Goal: Navigation & Orientation: Find specific page/section

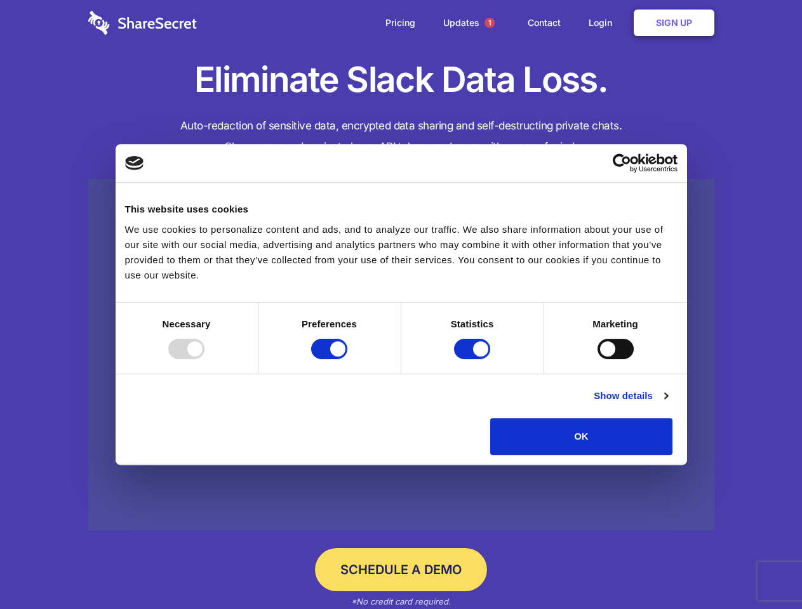
click at [204, 359] on div at bounding box center [186, 349] width 36 height 20
click at [347, 359] on input "Preferences" at bounding box center [329, 349] width 36 height 20
checkbox input "false"
click at [473, 359] on input "Statistics" at bounding box center [472, 349] width 36 height 20
checkbox input "false"
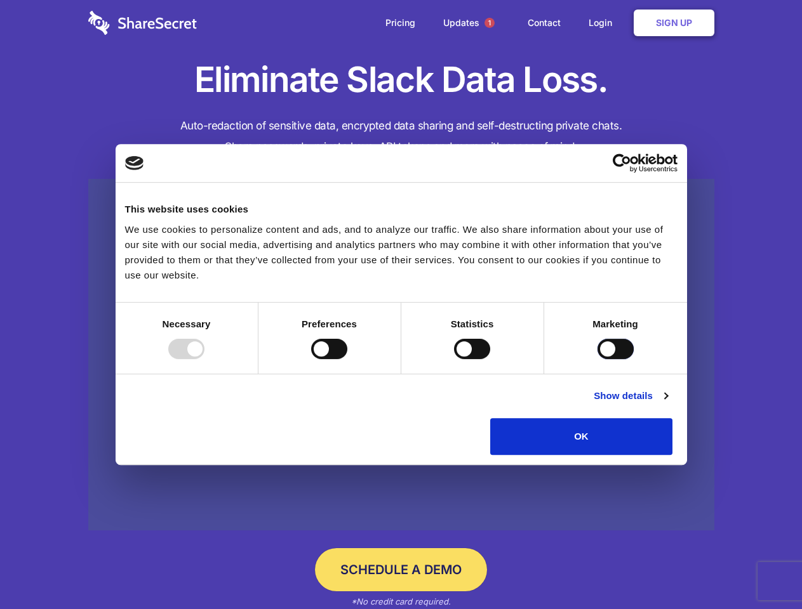
click at [597, 359] on input "Marketing" at bounding box center [615, 349] width 36 height 20
checkbox input "true"
click at [667, 404] on link "Show details" at bounding box center [630, 395] width 74 height 15
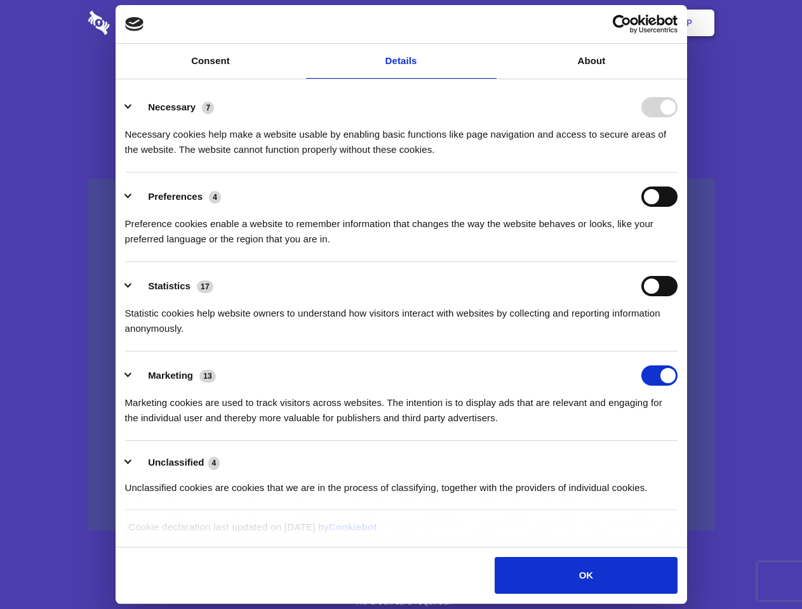
click at [677, 173] on li "Necessary 7 Necessary cookies help make a website usable by enabling basic func…" at bounding box center [401, 127] width 552 height 89
click at [489, 23] on span "1" at bounding box center [489, 23] width 10 height 10
